Goal: Task Accomplishment & Management: Use online tool/utility

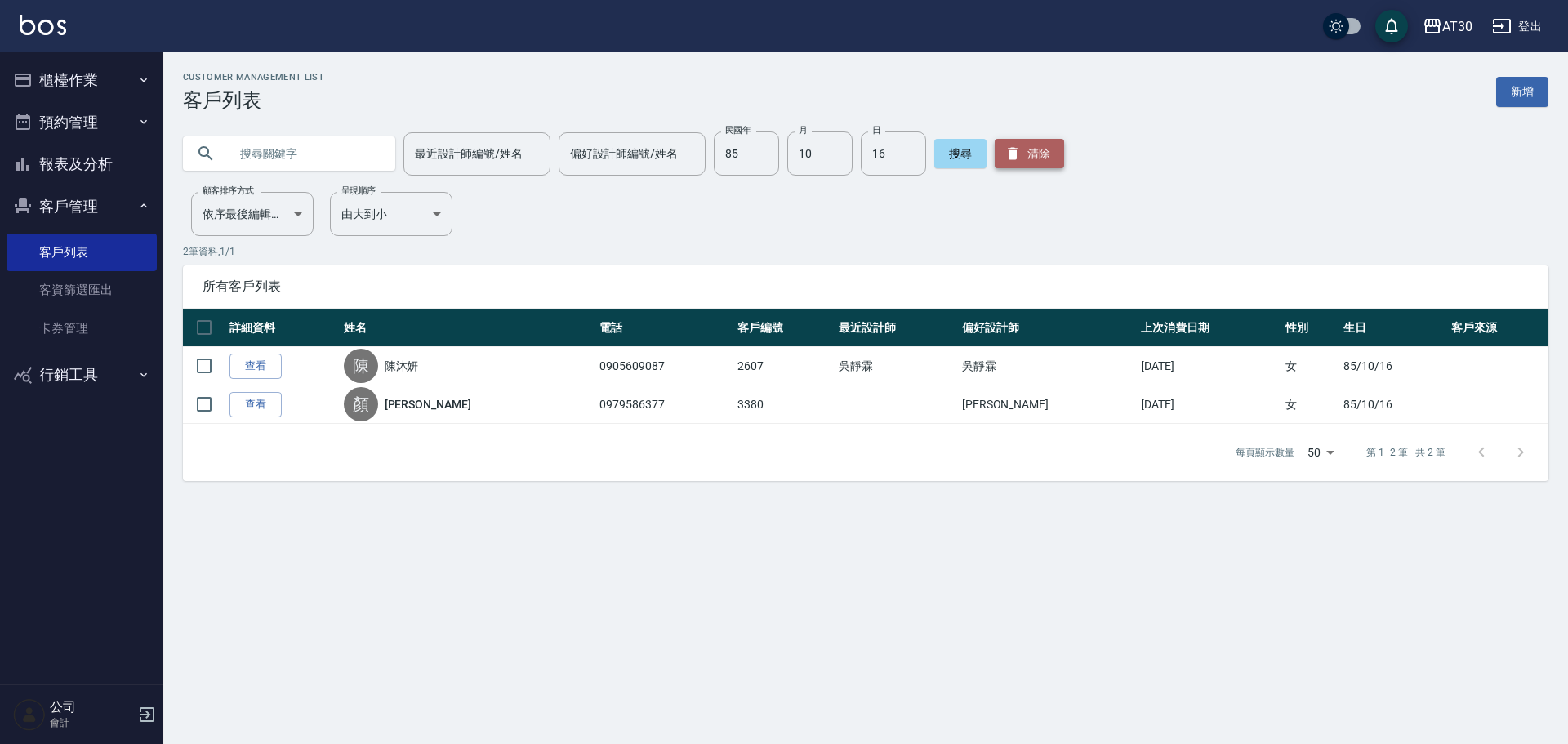
click at [1023, 152] on button "清除" at bounding box center [1028, 153] width 69 height 29
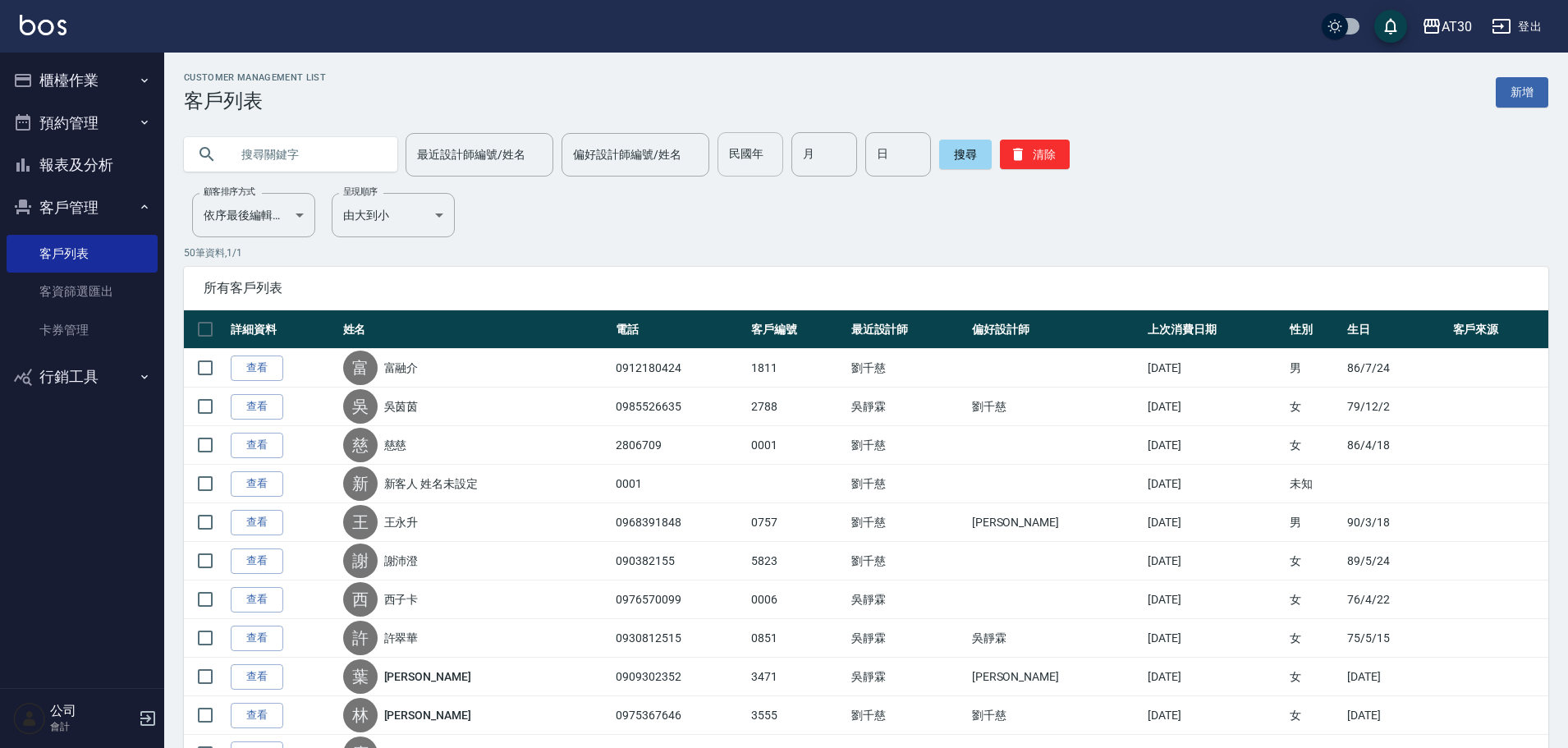
click at [761, 162] on input "民國年" at bounding box center [750, 155] width 66 height 44
click at [141, 125] on icon "button" at bounding box center [145, 122] width 13 height 13
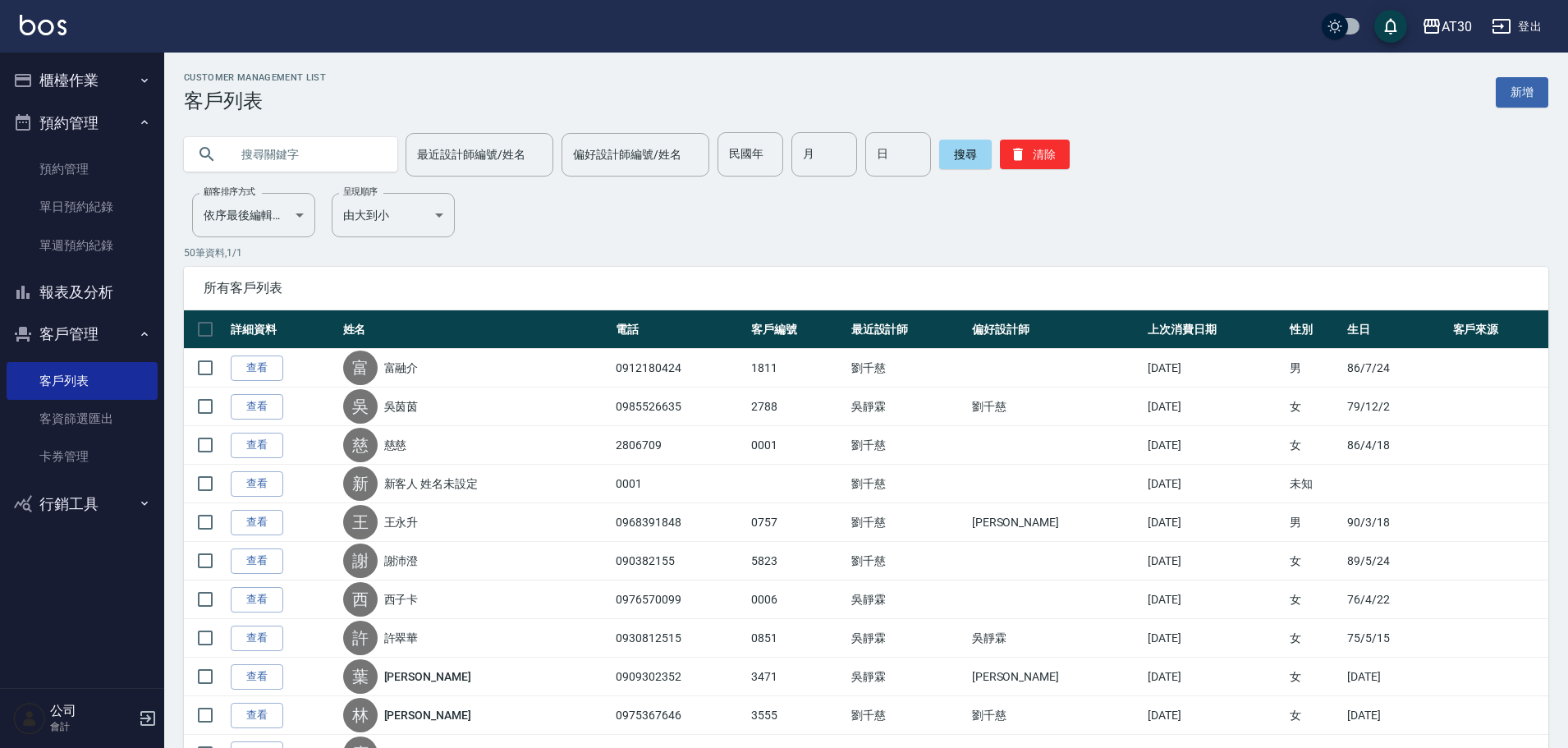
click at [86, 289] on button "報表及分析" at bounding box center [82, 292] width 151 height 43
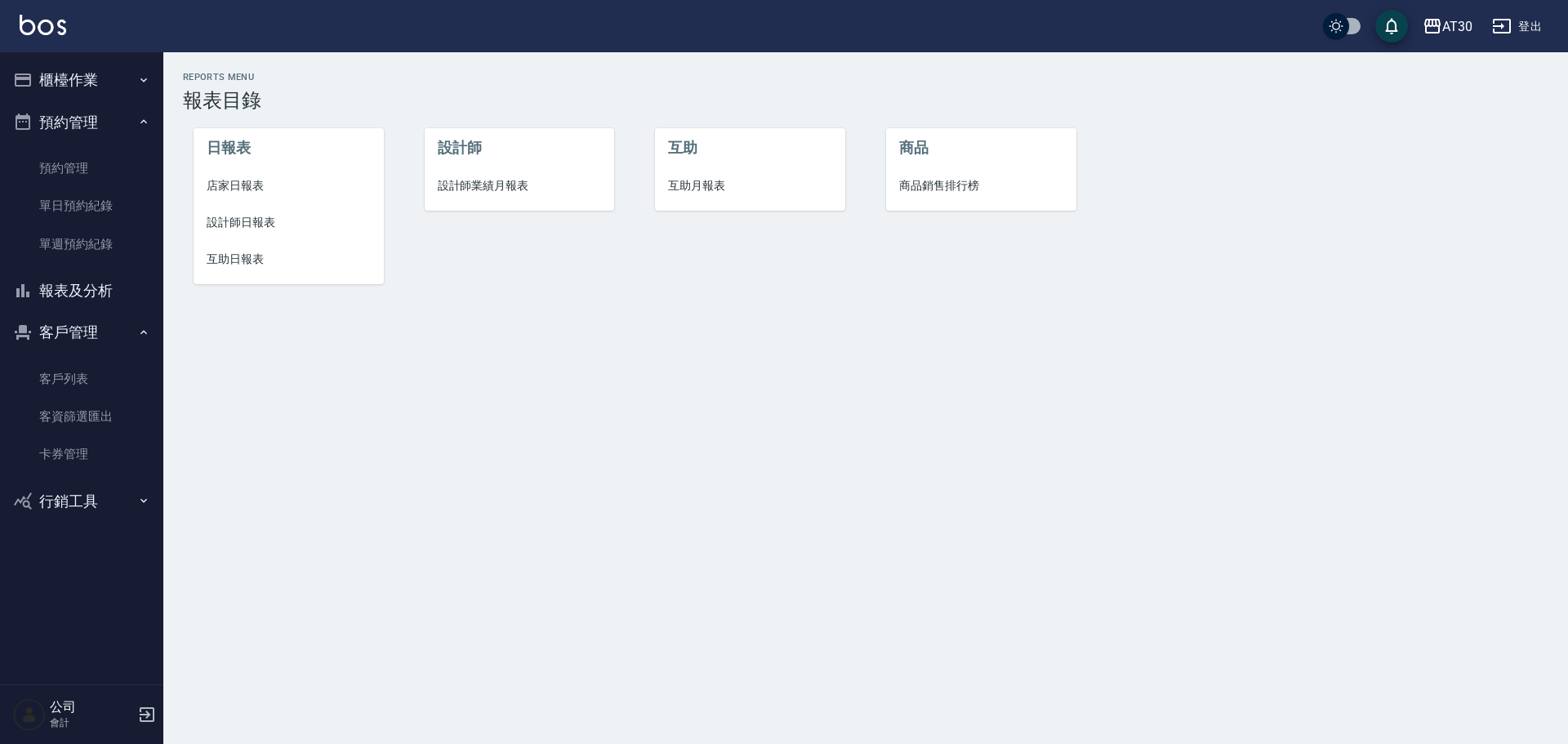
click at [138, 326] on icon "button" at bounding box center [144, 332] width 13 height 13
click at [120, 323] on button "客戶管理" at bounding box center [82, 332] width 150 height 43
click at [138, 504] on icon "button" at bounding box center [144, 501] width 13 height 13
click at [96, 74] on button "櫃檯作業" at bounding box center [82, 80] width 150 height 43
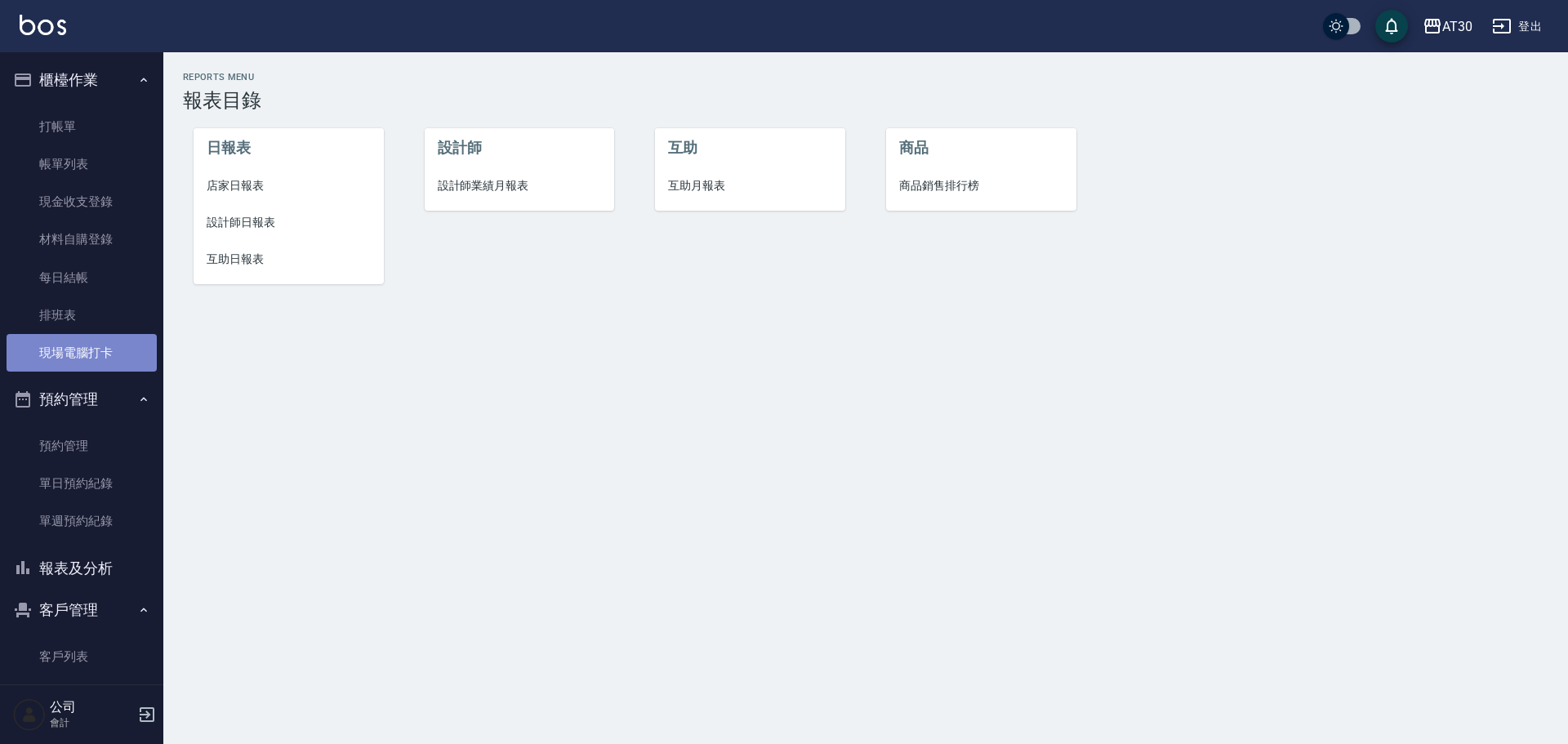
click at [97, 354] on link "現場電腦打卡" at bounding box center [82, 353] width 150 height 38
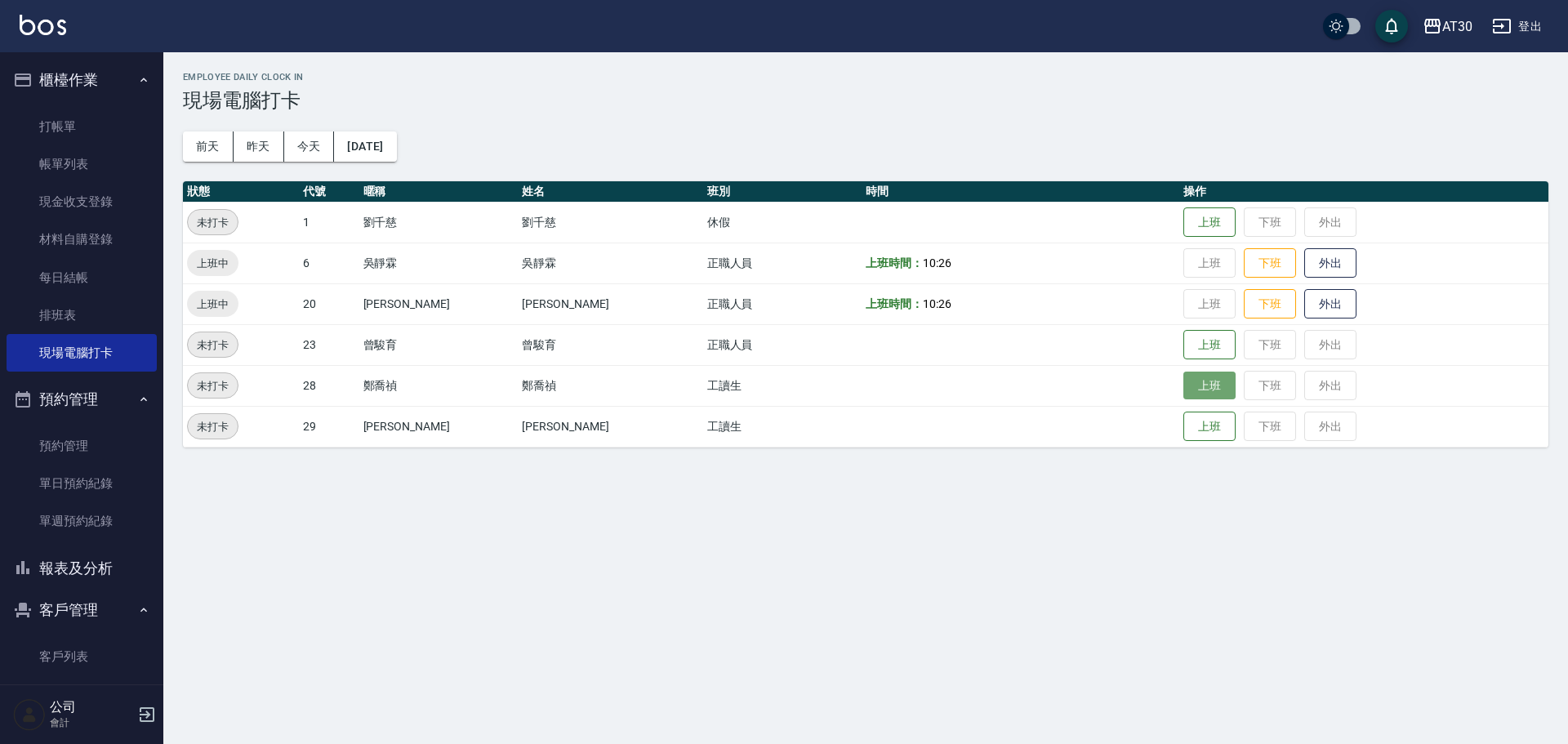
click at [1189, 390] on button "上班" at bounding box center [1208, 386] width 52 height 28
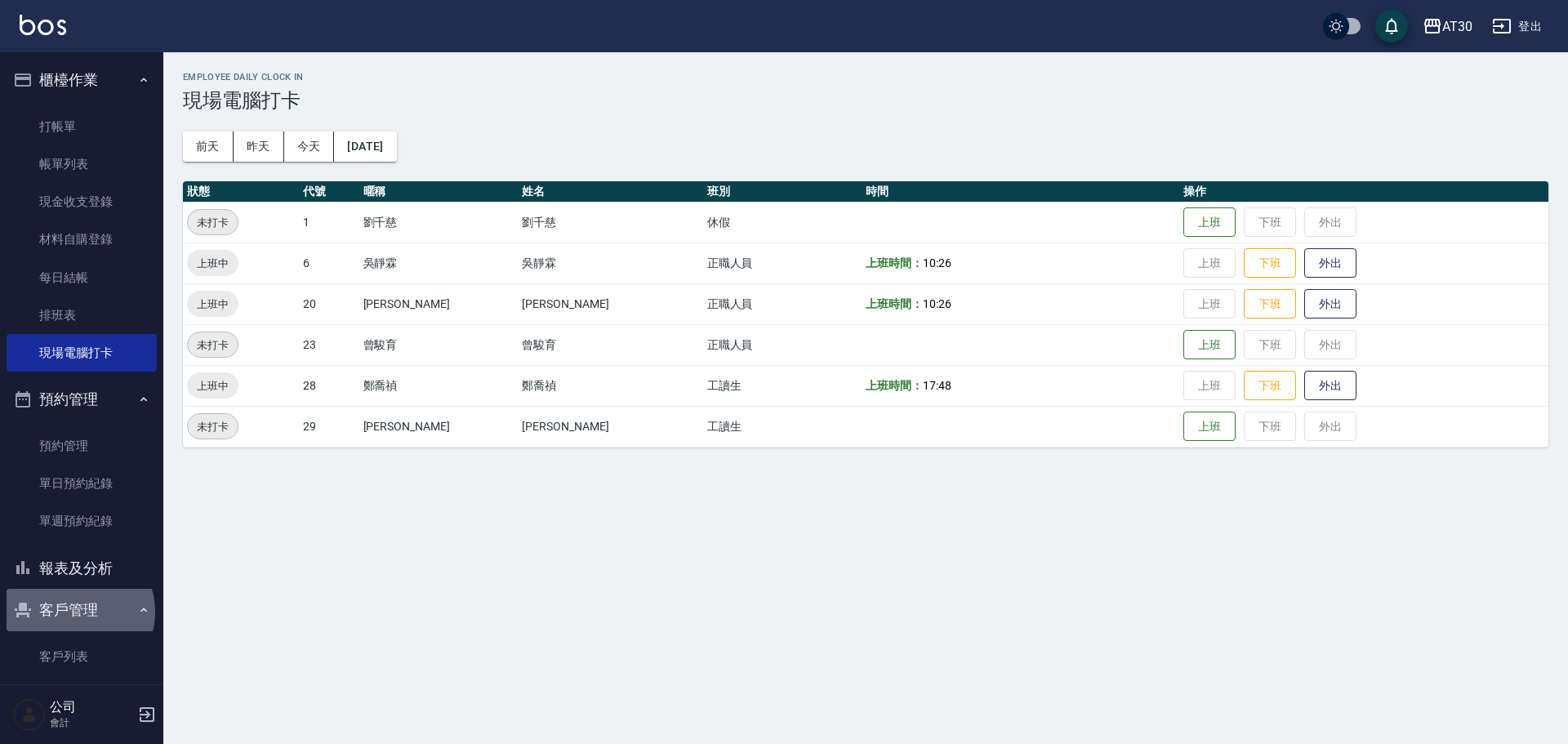
click at [79, 612] on button "客戶管理" at bounding box center [82, 610] width 150 height 43
click at [139, 613] on icon "button" at bounding box center [144, 610] width 13 height 13
click at [47, 664] on link "客戶列表" at bounding box center [82, 657] width 150 height 38
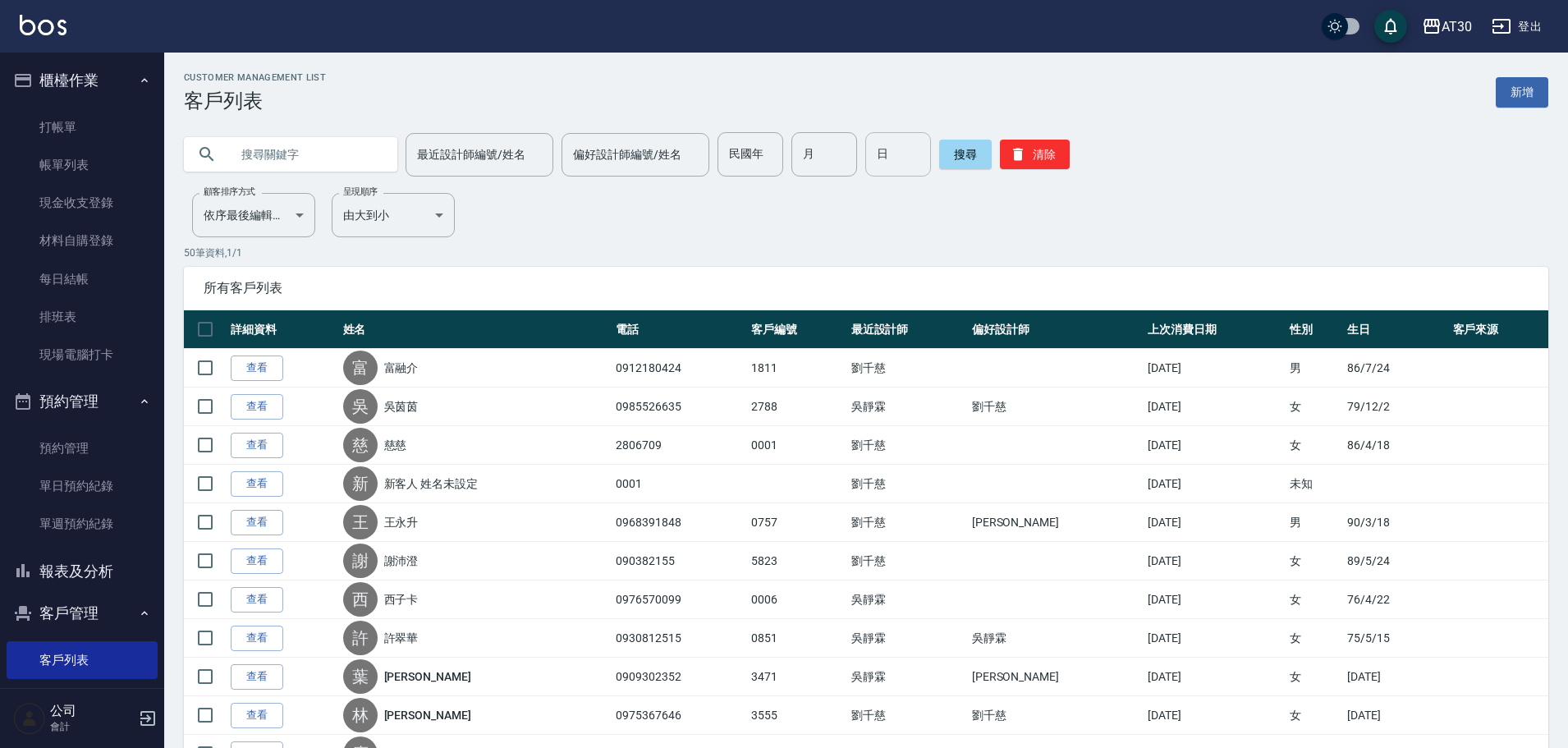
drag, startPoint x: 1016, startPoint y: 161, endPoint x: 877, endPoint y: 157, distance: 139.1
click at [1016, 161] on icon "button" at bounding box center [1018, 154] width 16 height 16
click at [746, 155] on input "民國年" at bounding box center [750, 155] width 66 height 44
type input "76"
type input "10"
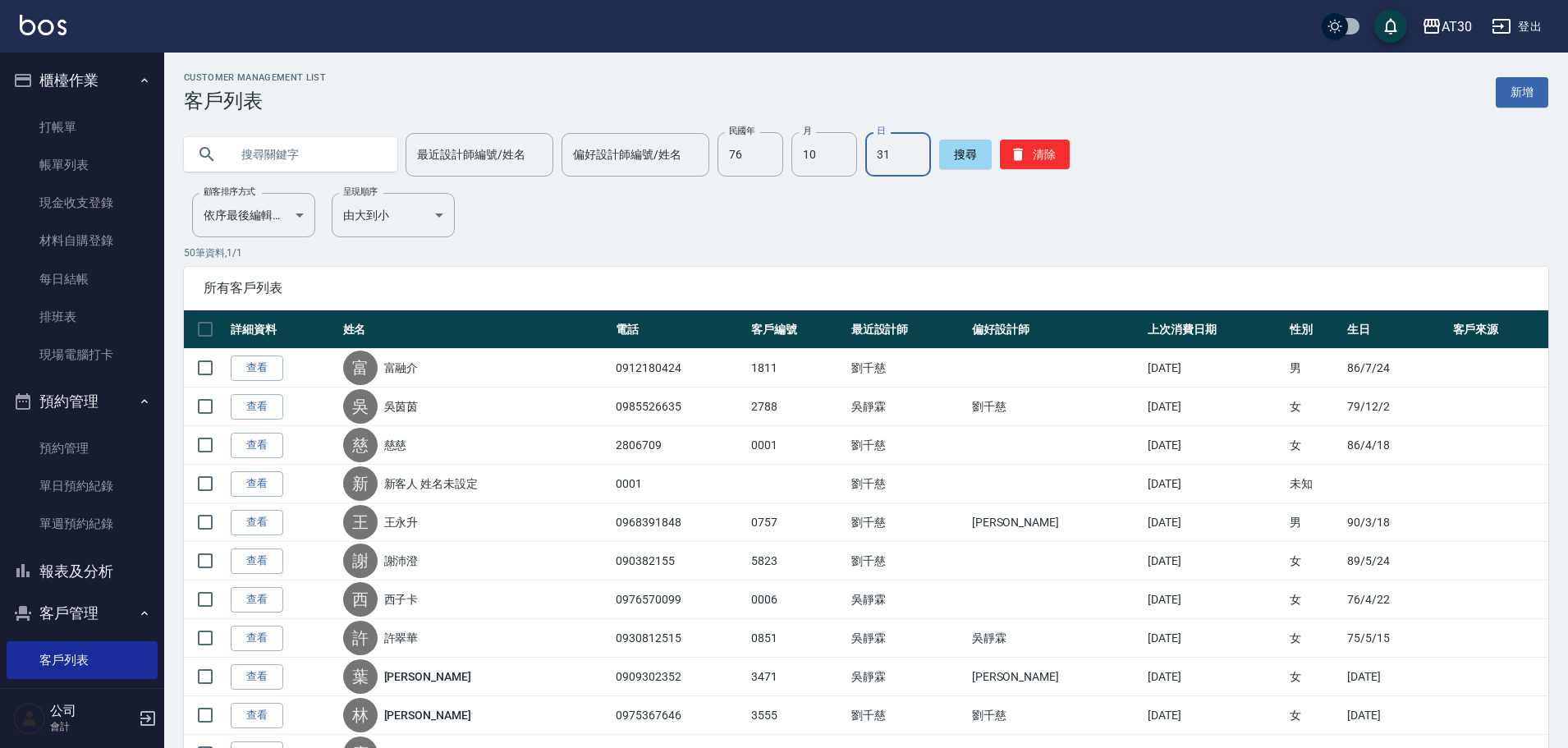
type input "31"
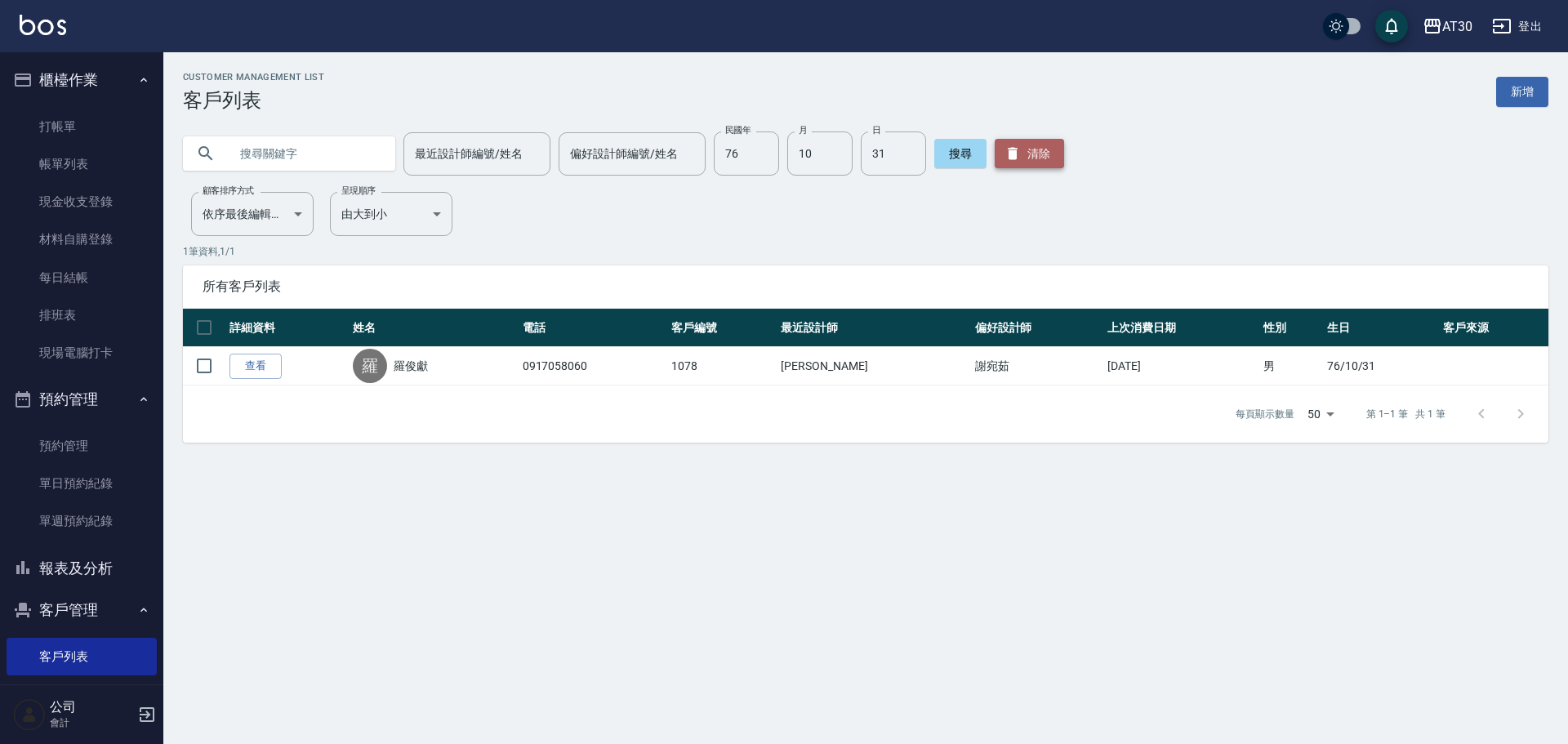
click at [1034, 153] on button "清除" at bounding box center [1028, 153] width 69 height 29
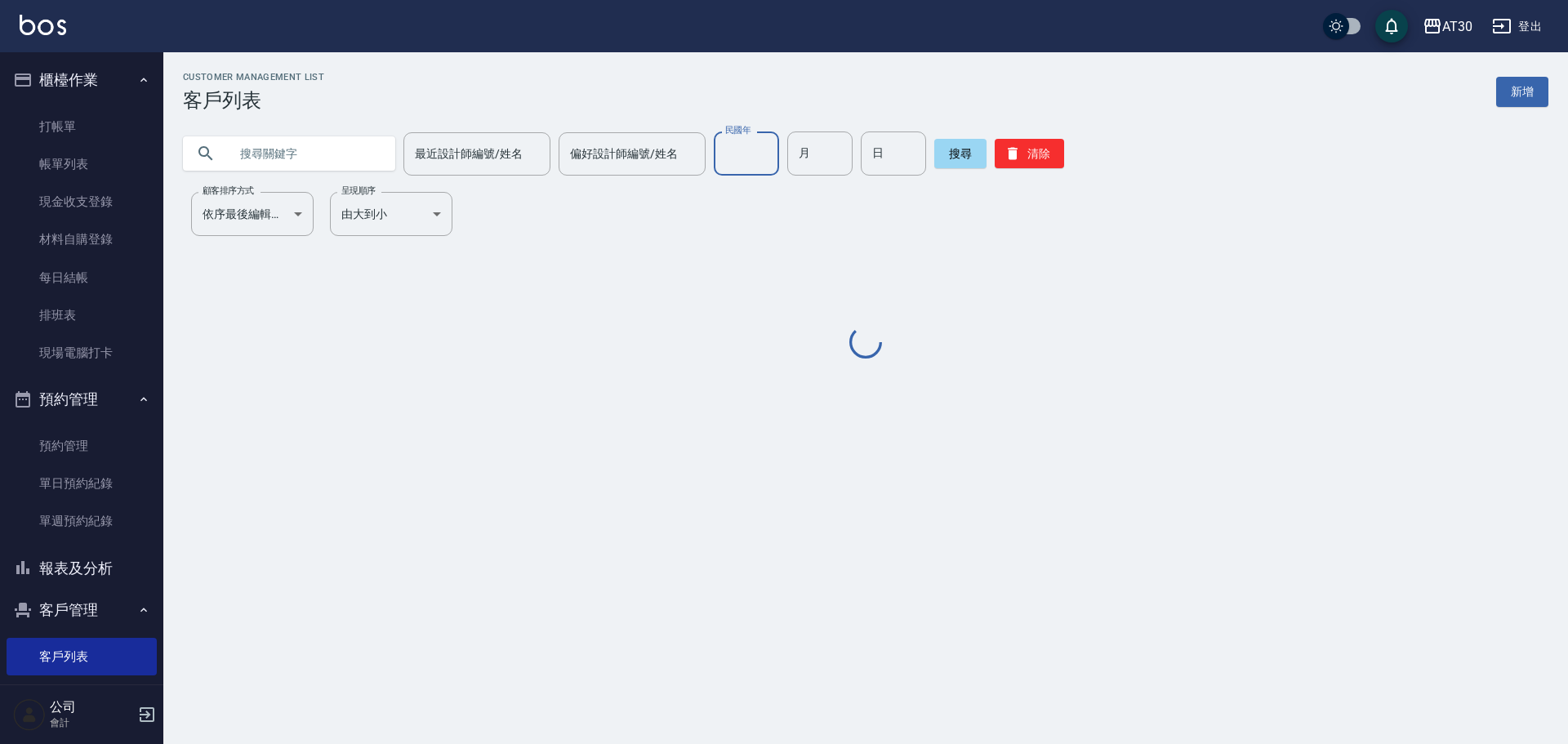
click at [742, 150] on div "民國年 民國年" at bounding box center [746, 154] width 65 height 44
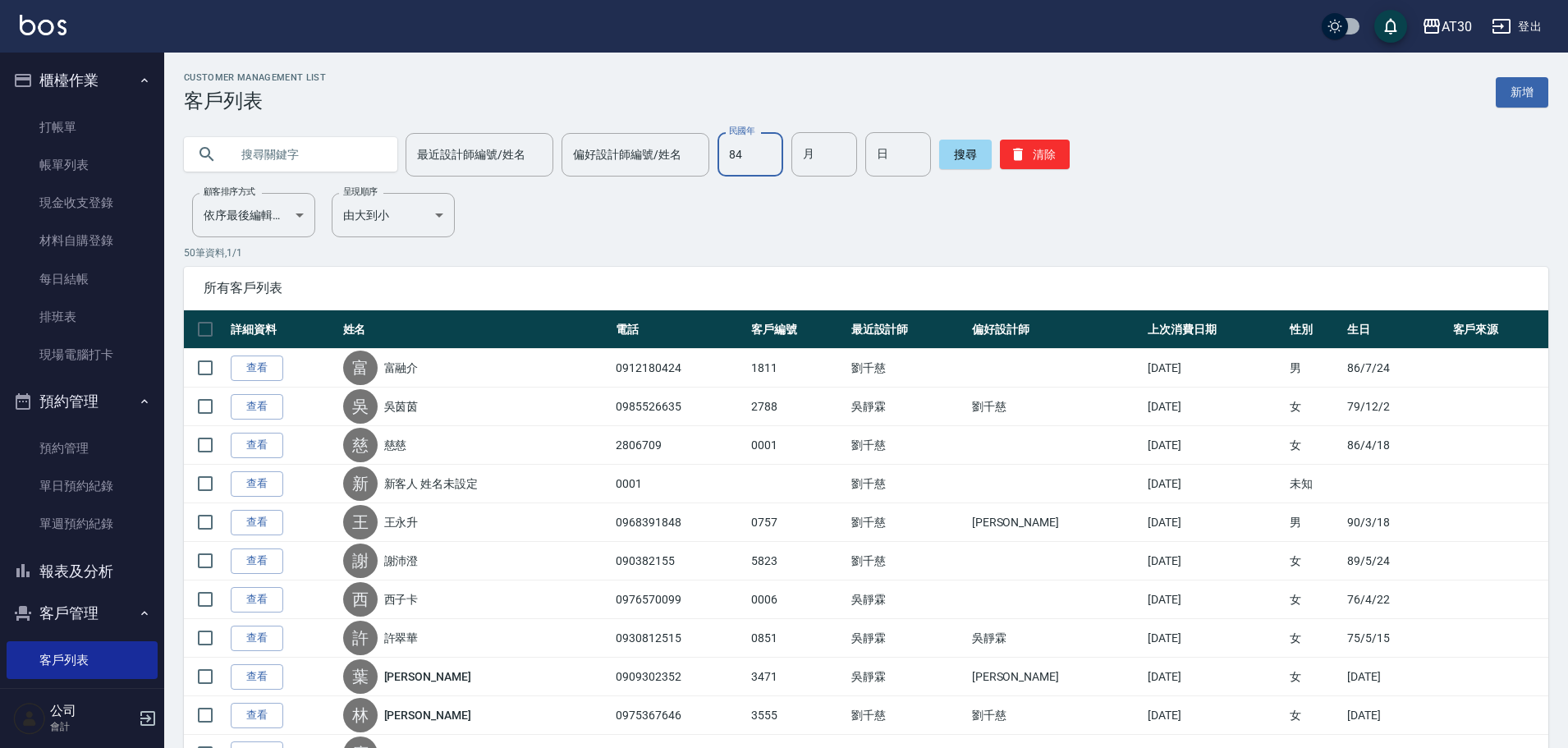
type input "84"
type input "06"
type input "15"
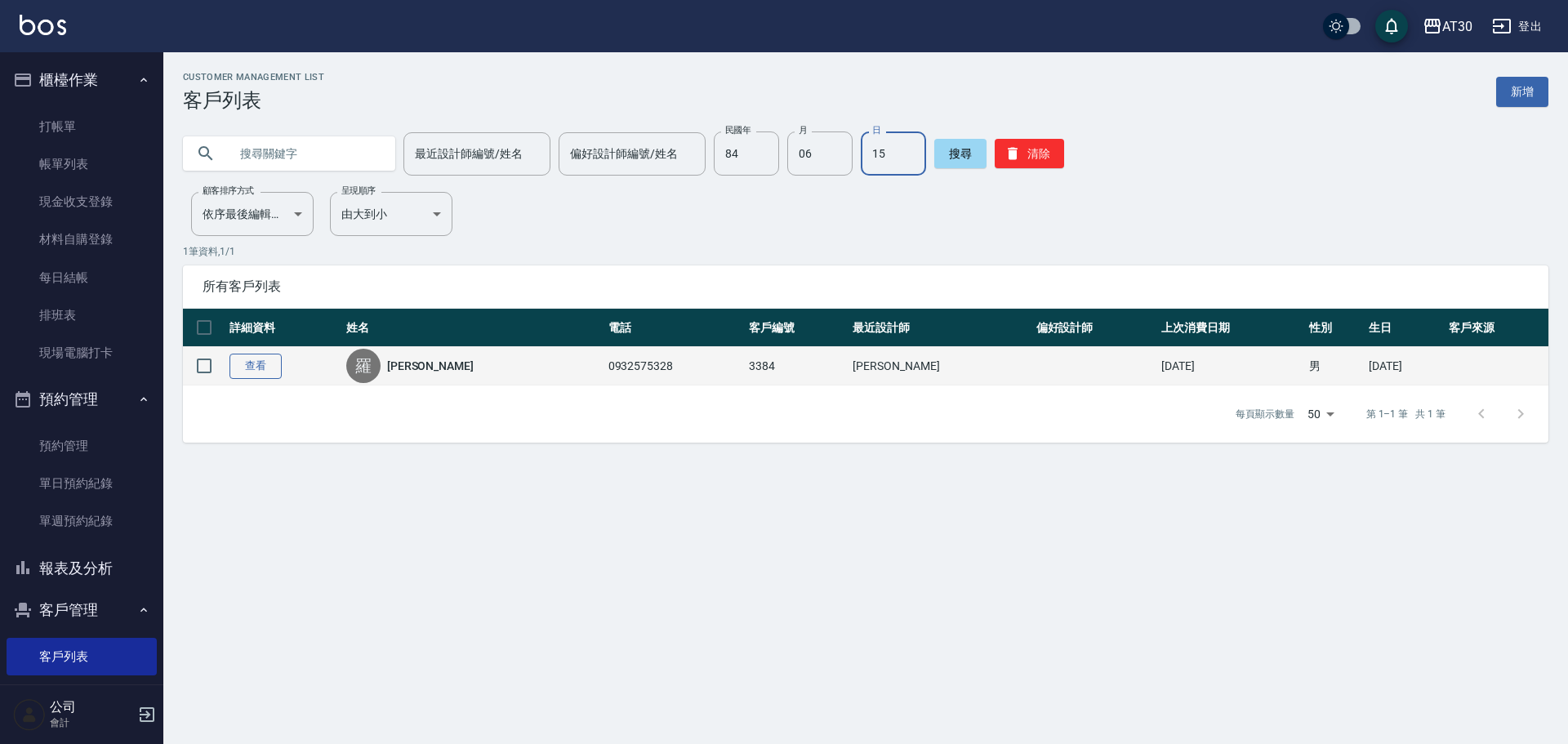
click at [244, 363] on link "查看" at bounding box center [255, 366] width 52 height 26
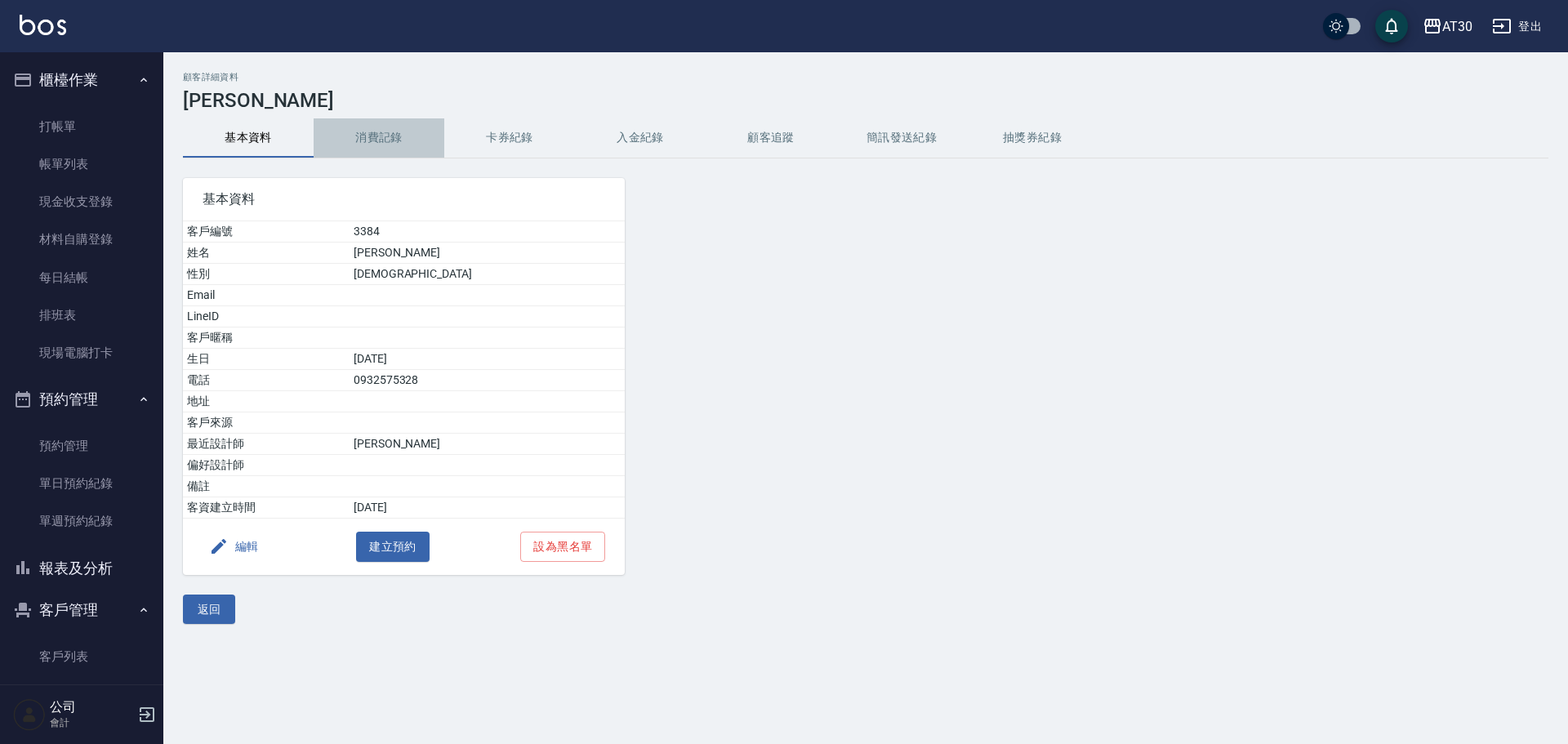
click at [354, 138] on button "消費記錄" at bounding box center [379, 138] width 131 height 39
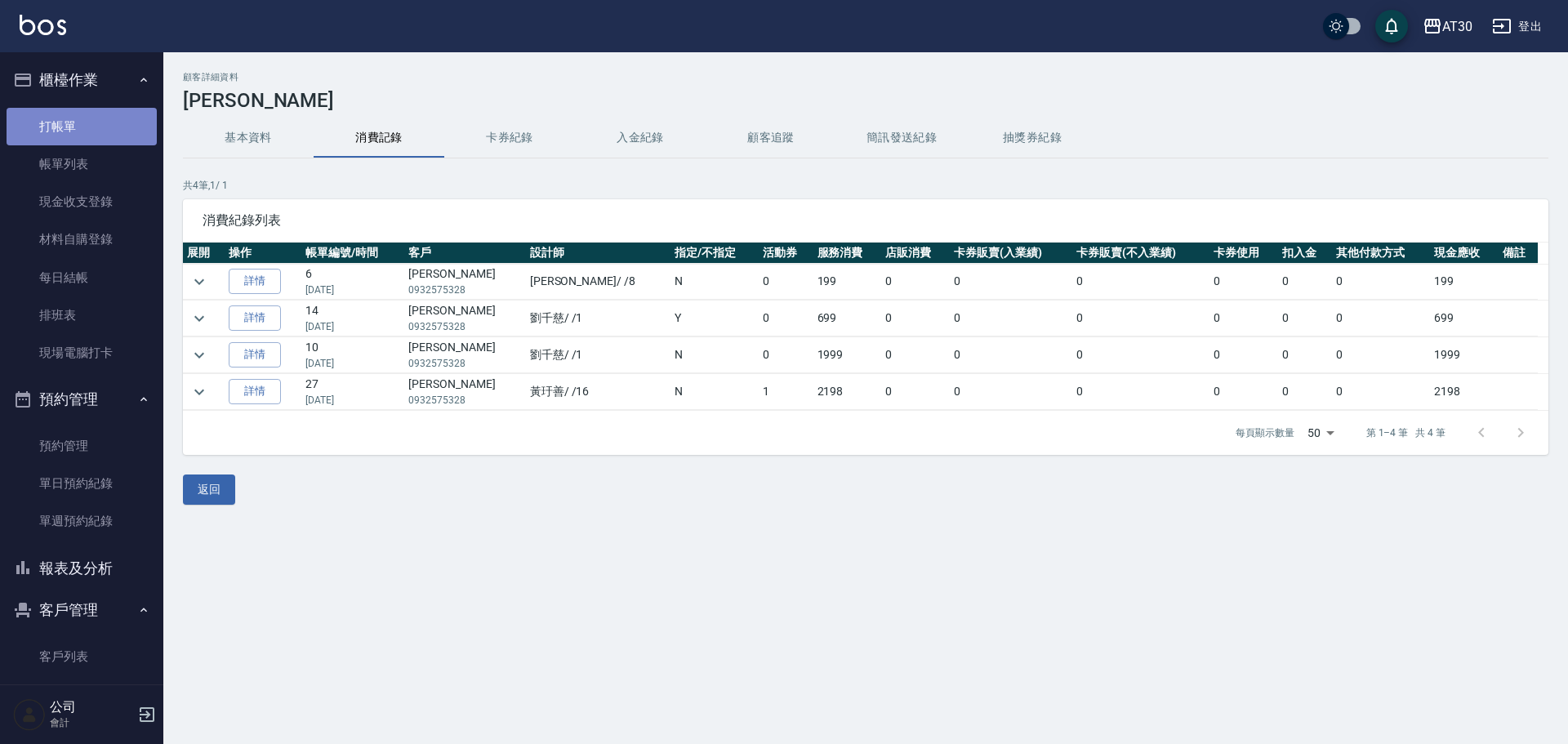
click at [85, 129] on link "打帳單" at bounding box center [82, 127] width 150 height 38
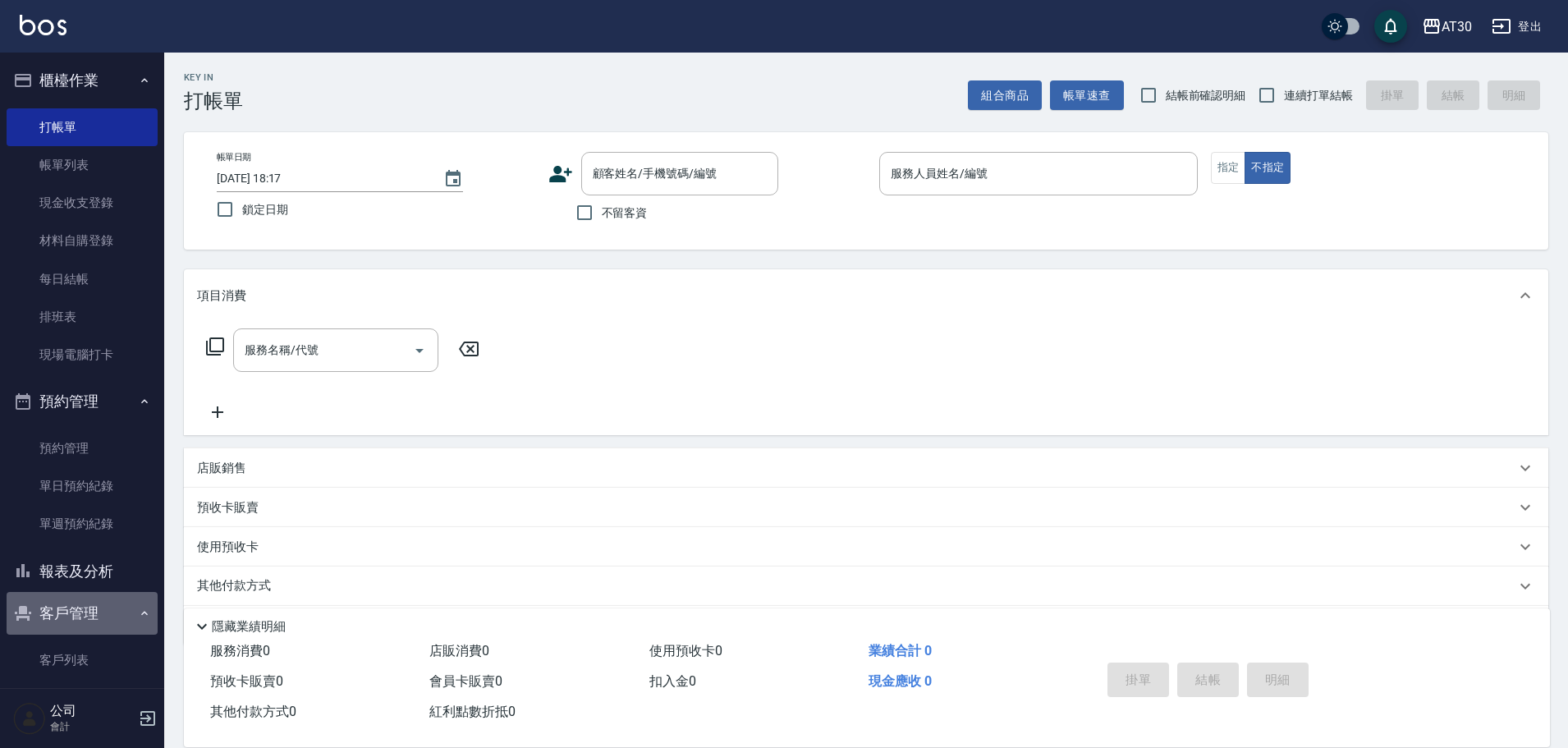
click at [83, 611] on button "客戶管理" at bounding box center [82, 613] width 151 height 43
click at [126, 613] on button "客戶管理" at bounding box center [82, 613] width 151 height 43
click at [105, 661] on link "客戶列表" at bounding box center [82, 660] width 151 height 38
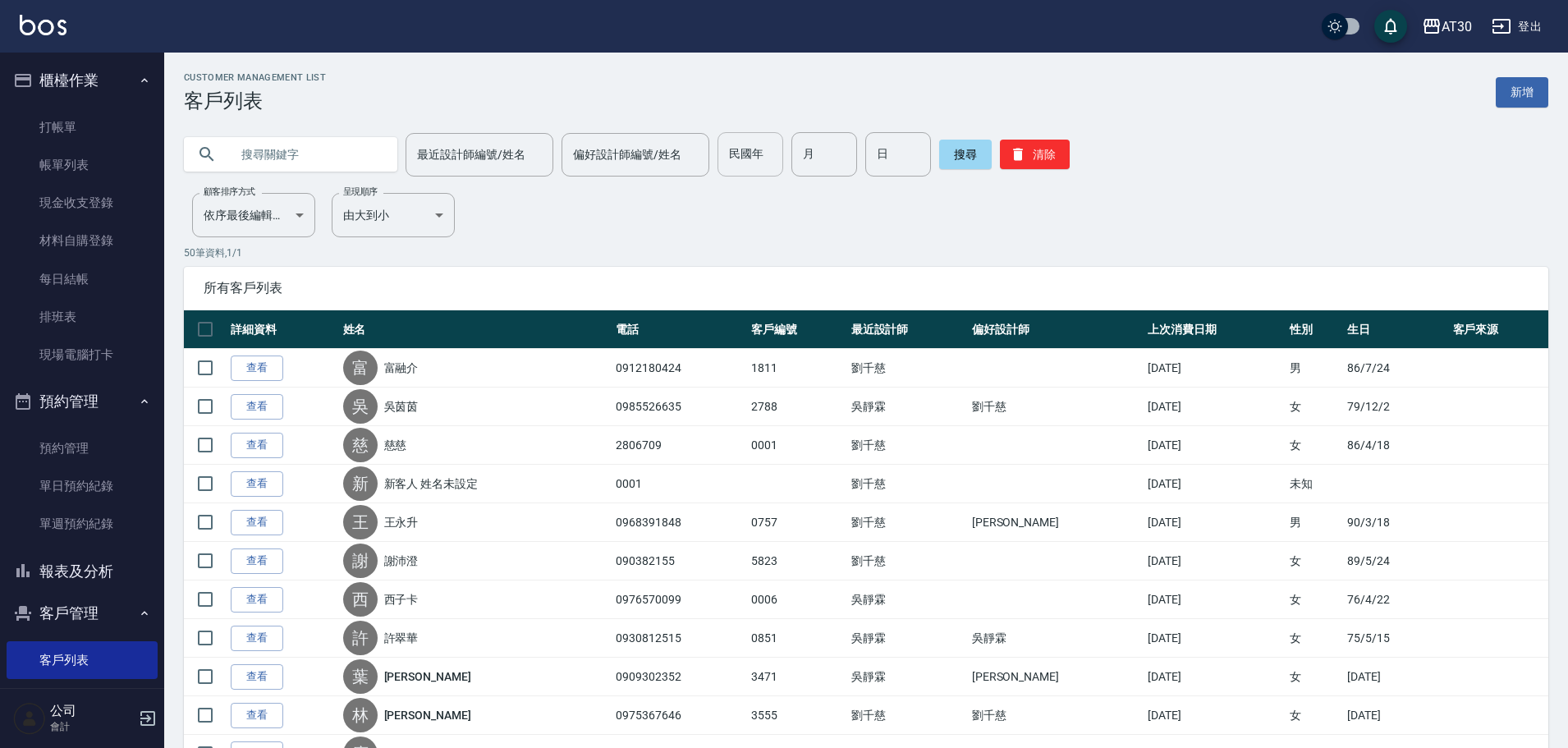
click at [772, 162] on input "民國年" at bounding box center [750, 155] width 66 height 44
type input "89"
type input "6"
type input "27"
